Goal: Check status: Check status

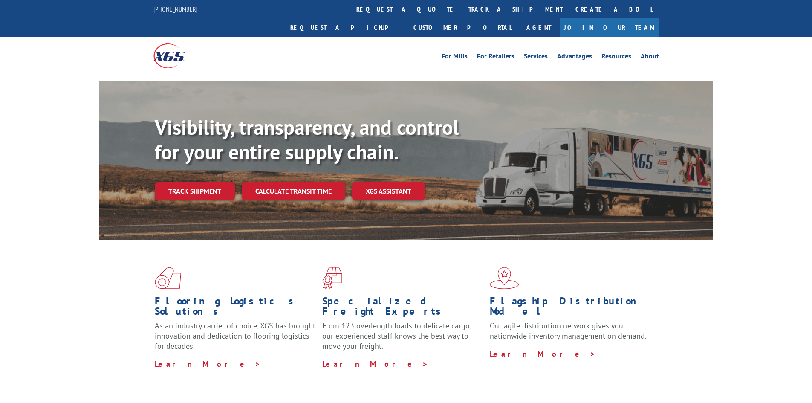
click at [200, 189] on div "Visibility, transparency, and control for your entire supply chain. Track shipm…" at bounding box center [434, 174] width 559 height 119
click at [201, 182] on link "Track shipment" at bounding box center [195, 191] width 80 height 18
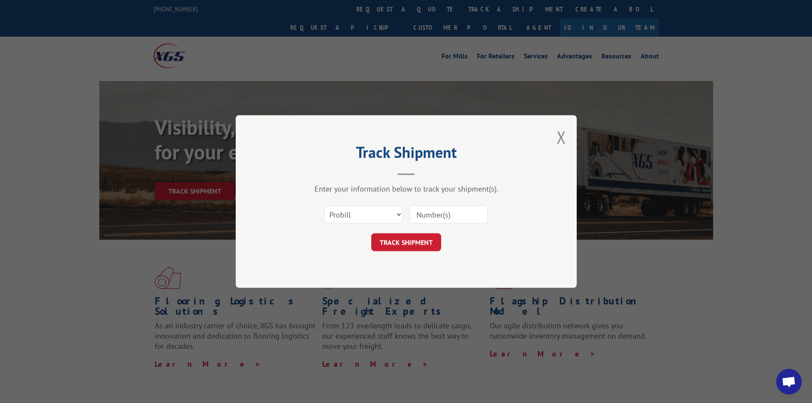
click at [463, 215] on input at bounding box center [448, 215] width 78 height 18
type input "1760296"
click at [411, 237] on button "TRACK SHIPMENT" at bounding box center [406, 242] width 70 height 18
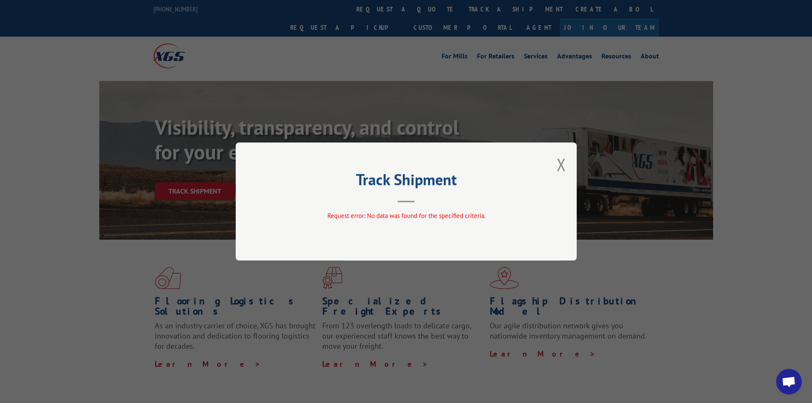
click at [551, 163] on div "Track Shipment Request error: No data was found for the specified criteria." at bounding box center [406, 201] width 341 height 118
click at [559, 163] on button "Close modal" at bounding box center [561, 164] width 9 height 23
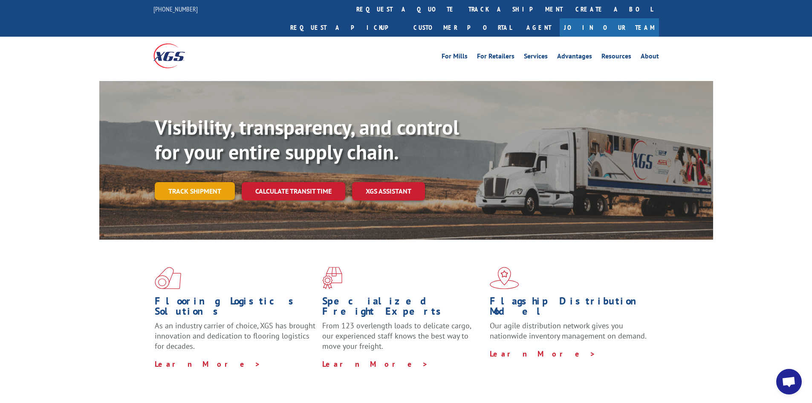
click at [168, 182] on link "Track shipment" at bounding box center [195, 191] width 80 height 18
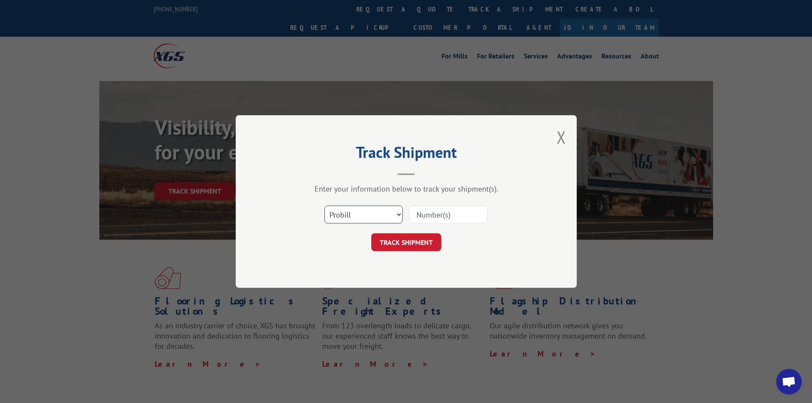
click at [372, 216] on select "Select category... Probill BOL PO" at bounding box center [363, 215] width 78 height 18
select select "bol"
click at [324, 206] on select "Select category... Probill BOL PO" at bounding box center [363, 215] width 78 height 18
click at [446, 212] on input at bounding box center [448, 215] width 78 height 18
type input "2557437"
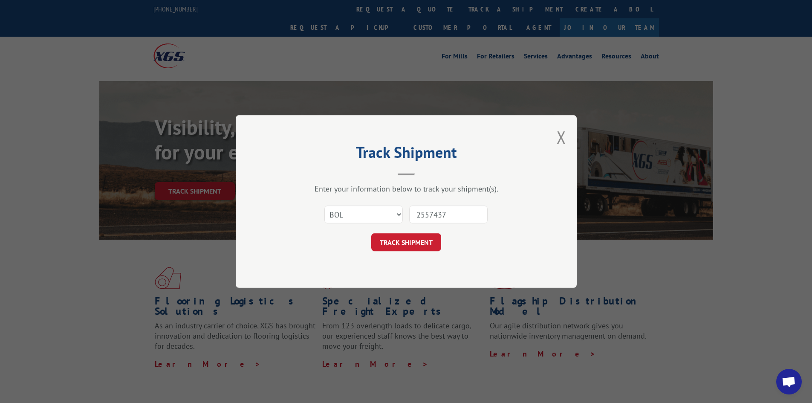
click button "TRACK SHIPMENT" at bounding box center [406, 242] width 70 height 18
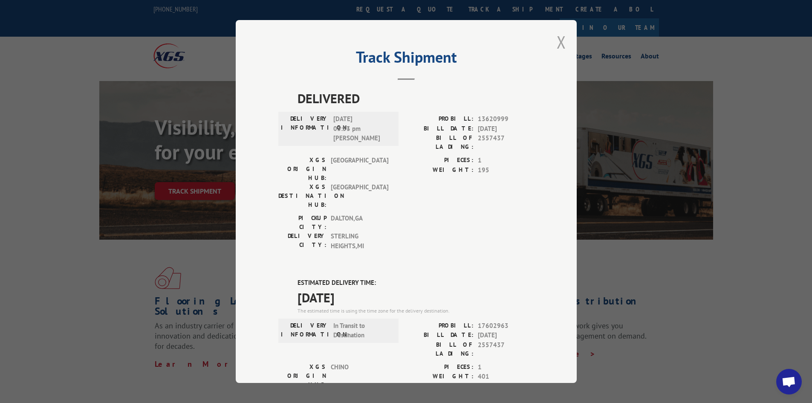
click at [557, 43] on button "Close modal" at bounding box center [561, 42] width 9 height 23
